Goal: Navigation & Orientation: Go to known website

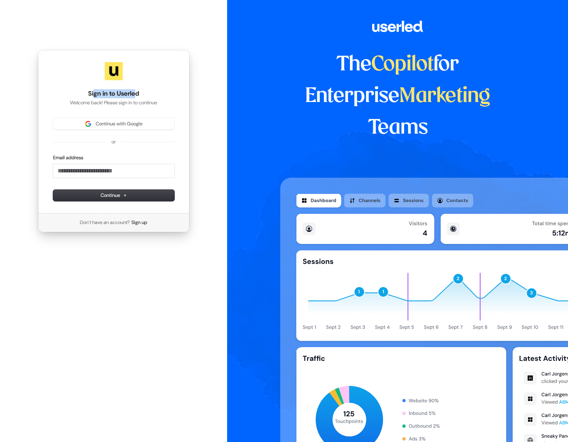
drag, startPoint x: 100, startPoint y: 92, endPoint x: 137, endPoint y: 92, distance: 37.3
click at [137, 92] on h1 "Sign in to Userled" at bounding box center [113, 93] width 121 height 9
drag, startPoint x: 140, startPoint y: 92, endPoint x: 79, endPoint y: 95, distance: 61.5
click at [79, 95] on h1 "Sign in to Userled" at bounding box center [113, 93] width 121 height 9
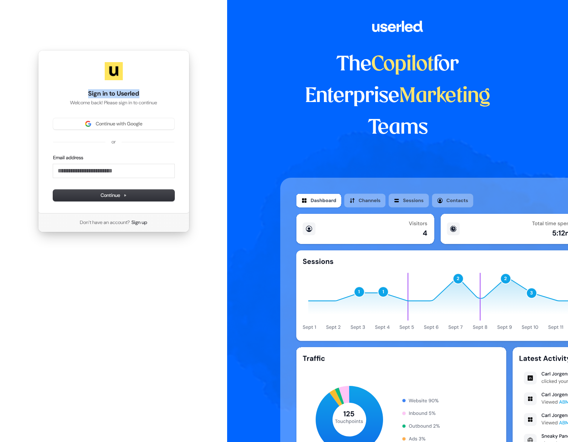
click at [79, 95] on h1 "Sign in to Userled" at bounding box center [113, 93] width 121 height 9
drag, startPoint x: 79, startPoint y: 95, endPoint x: 156, endPoint y: 95, distance: 76.4
click at [156, 95] on h1 "Sign in to Userled" at bounding box center [113, 93] width 121 height 9
drag, startPoint x: 105, startPoint y: 98, endPoint x: 73, endPoint y: 95, distance: 32.6
click at [73, 95] on div "Sign in to Userled Welcome back! Please sign in to continue" at bounding box center [113, 97] width 121 height 17
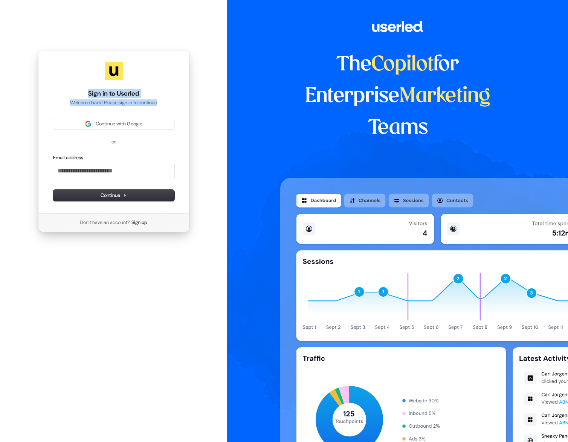
click at [73, 95] on h1 "Sign in to Userled" at bounding box center [113, 93] width 121 height 9
drag, startPoint x: 73, startPoint y: 95, endPoint x: 183, endPoint y: 105, distance: 110.8
click at [183, 105] on div "Sign in to Userled Welcome back! Please sign in to continue Continue with Googl…" at bounding box center [113, 131] width 151 height 163
drag, startPoint x: 183, startPoint y: 105, endPoint x: 82, endPoint y: 92, distance: 101.5
click at [82, 92] on div "Sign in to Userled Welcome back! Please sign in to continue Continue with Googl…" at bounding box center [113, 131] width 151 height 163
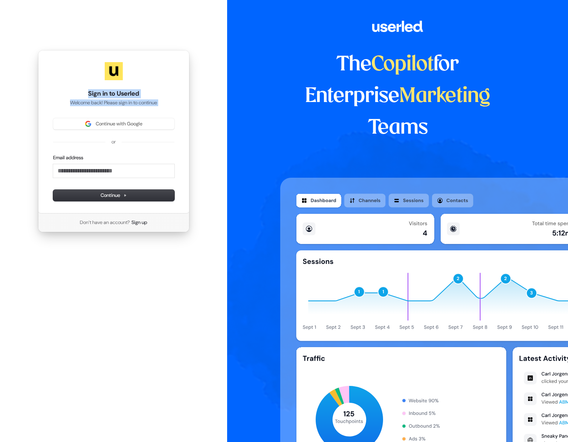
click at [82, 91] on h1 "Sign in to Userled" at bounding box center [113, 93] width 121 height 9
drag, startPoint x: 89, startPoint y: 93, endPoint x: 184, endPoint y: 107, distance: 95.5
click at [184, 107] on div "Sign in to Userled Welcome back! Please sign in to continue Continue with Googl…" at bounding box center [113, 131] width 151 height 163
drag, startPoint x: 184, startPoint y: 107, endPoint x: 160, endPoint y: 122, distance: 27.6
click at [184, 107] on div "Sign in to Userled Welcome back! Please sign in to continue Continue with Googl…" at bounding box center [113, 131] width 151 height 163
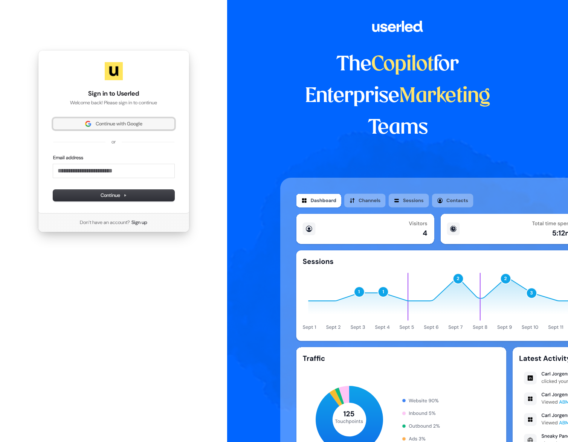
click at [155, 123] on span "Continue with Google" at bounding box center [114, 124] width 112 height 7
